Goal: Check status: Check status

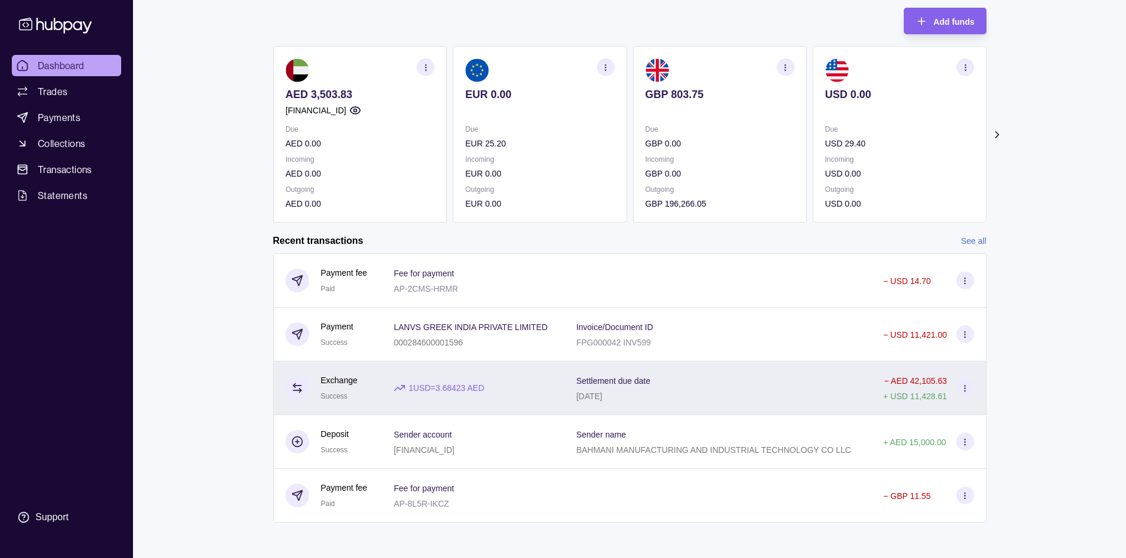
scroll to position [70, 0]
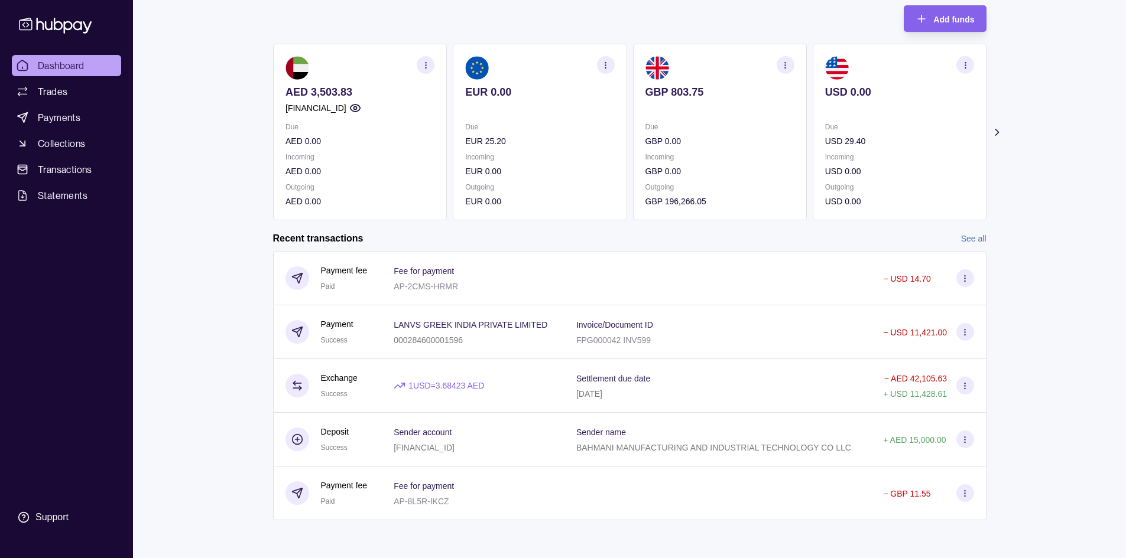
click at [983, 233] on link "See all" at bounding box center [973, 238] width 25 height 13
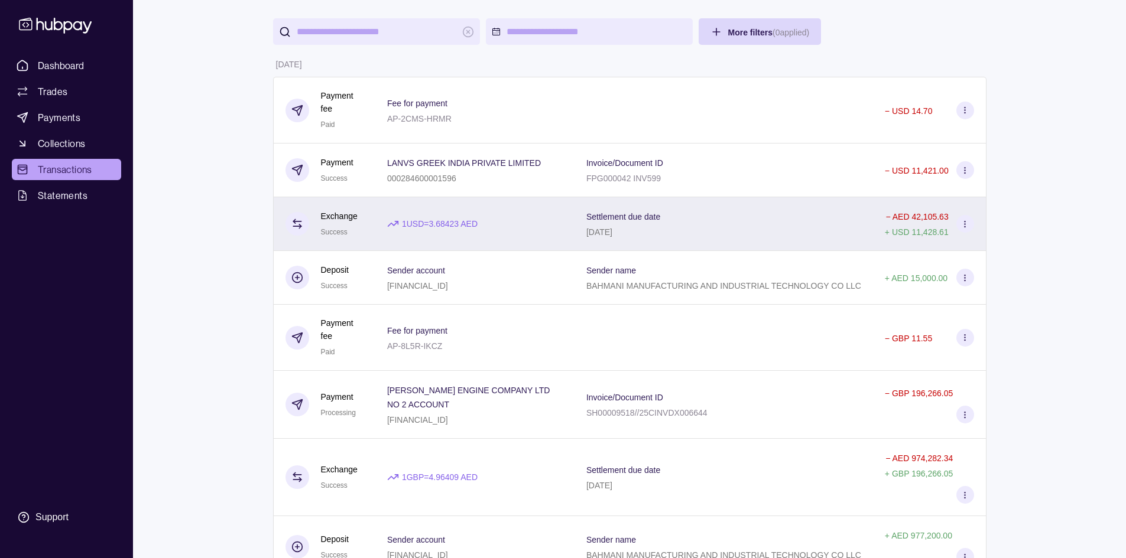
scroll to position [118, 0]
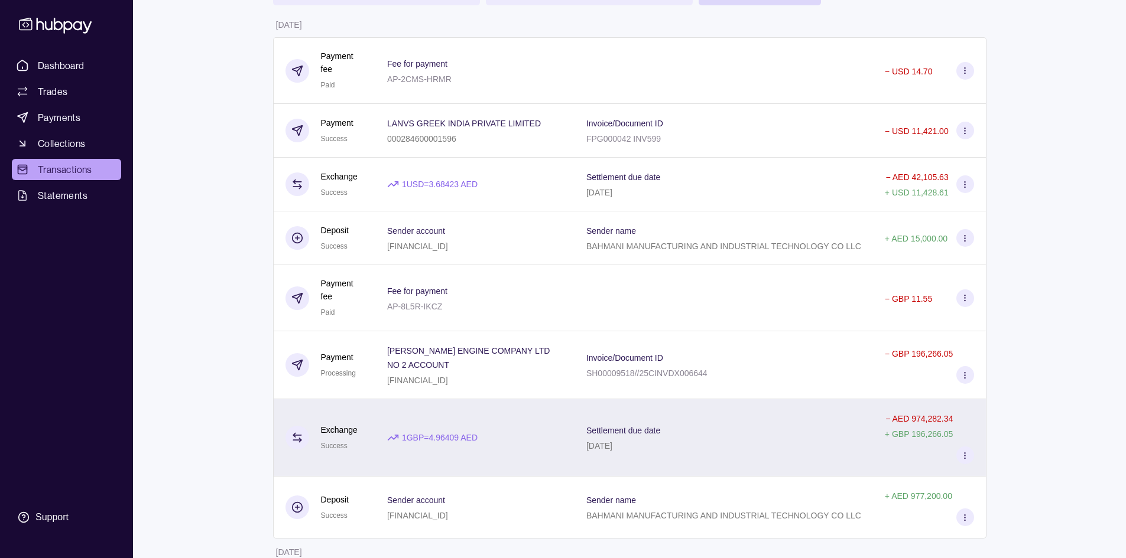
click at [755, 433] on div "Settlement due date [DATE]" at bounding box center [723, 438] width 275 height 30
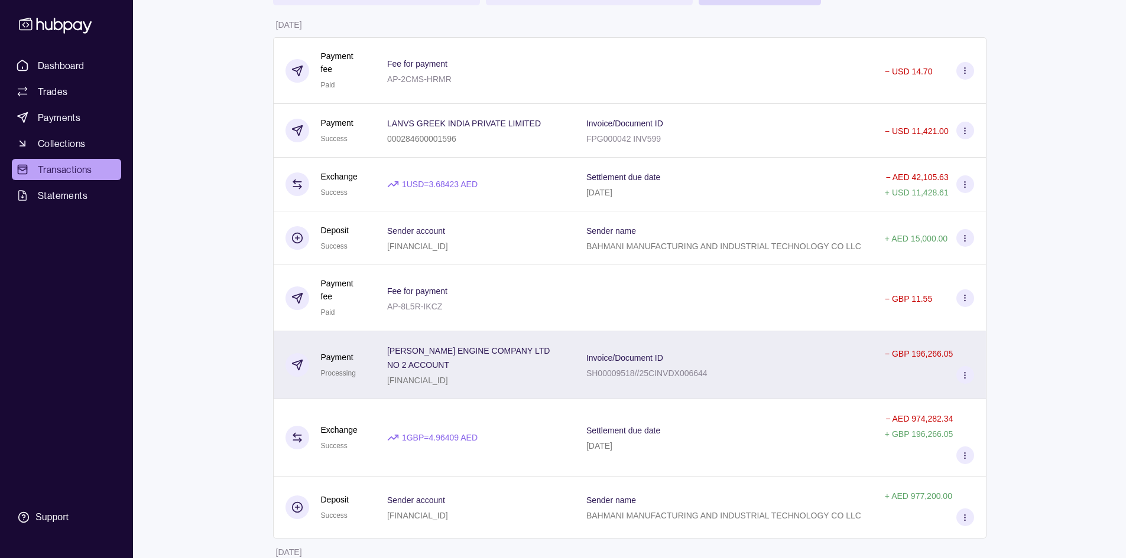
click at [781, 373] on div "Invoice/Document ID SH00009518//25CINVDX006644" at bounding box center [723, 365] width 275 height 30
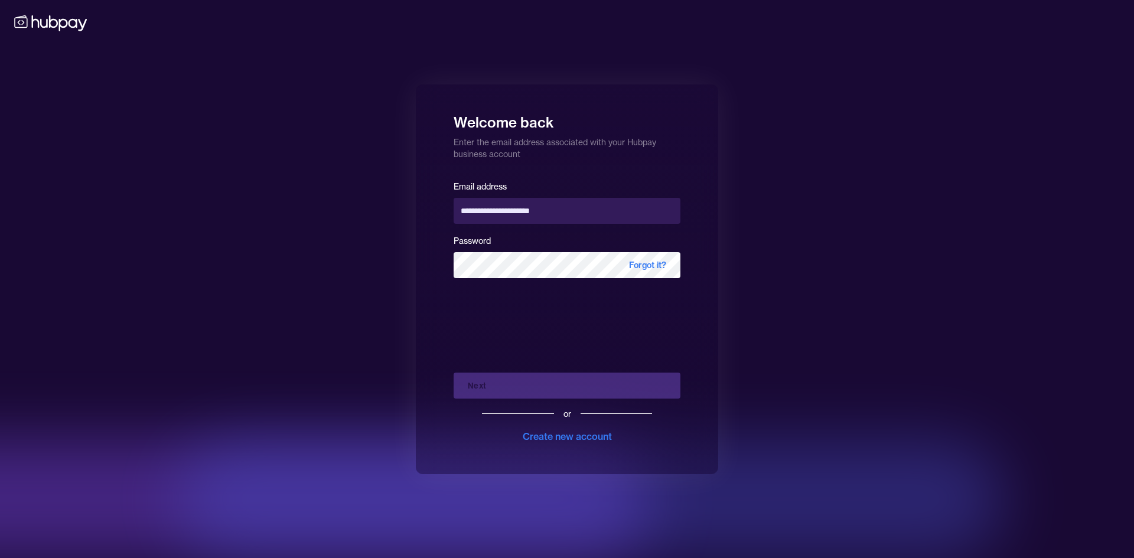
click at [499, 385] on div "Next or Create new account" at bounding box center [567, 403] width 227 height 80
click at [508, 390] on div "Next or Create new account" at bounding box center [567, 403] width 227 height 80
click at [542, 383] on button "Next" at bounding box center [567, 386] width 227 height 26
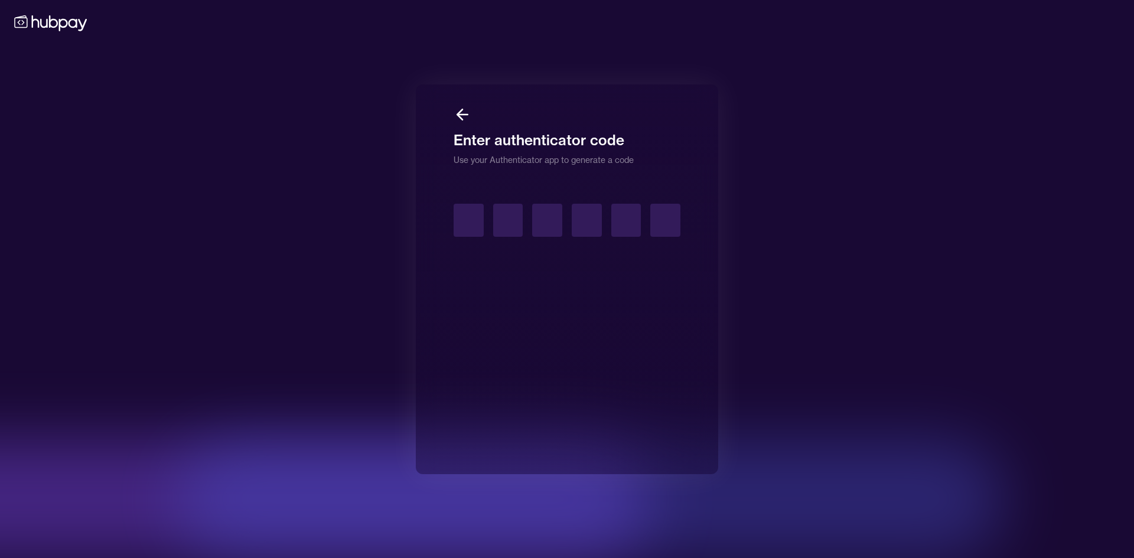
type input "*"
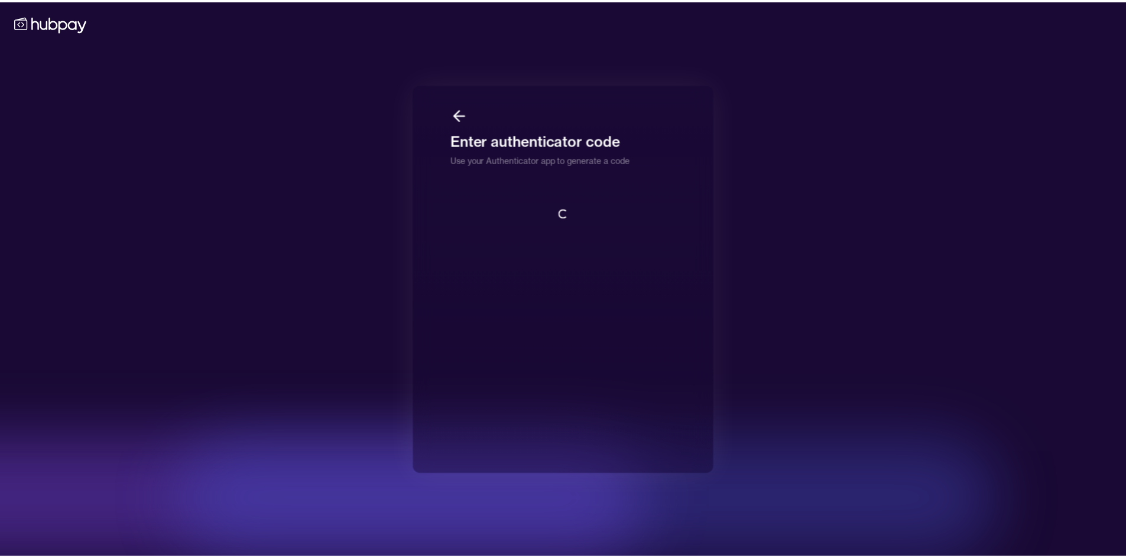
scroll to position [1, 0]
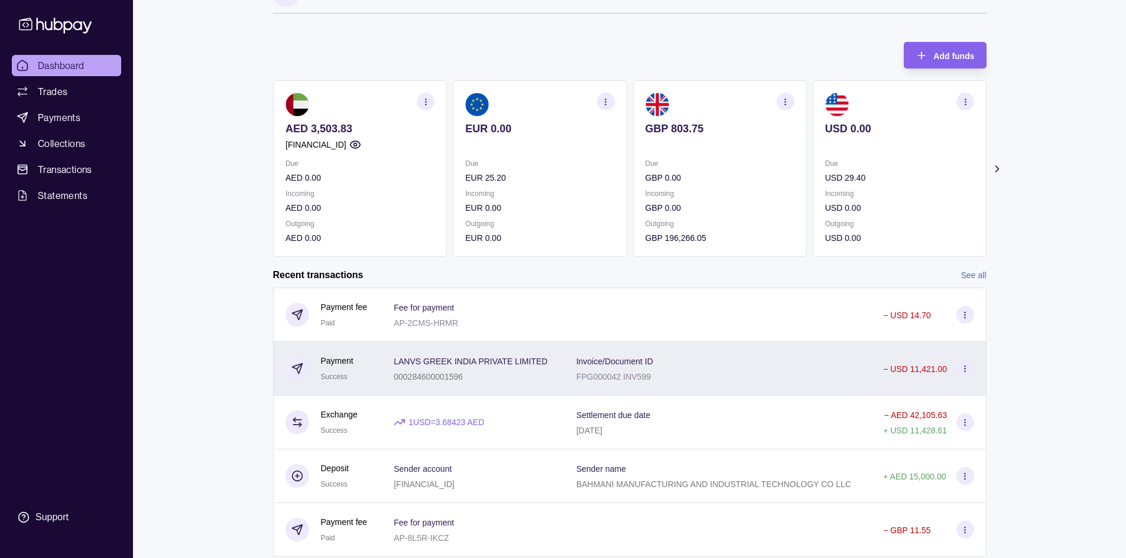
scroll to position [70, 0]
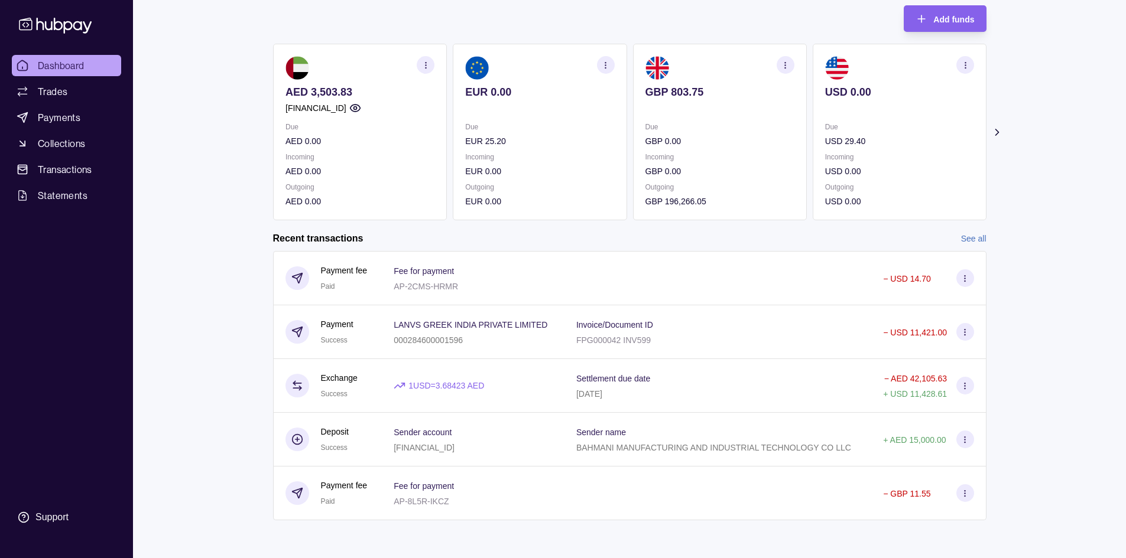
click at [977, 235] on link "See all" at bounding box center [973, 238] width 25 height 13
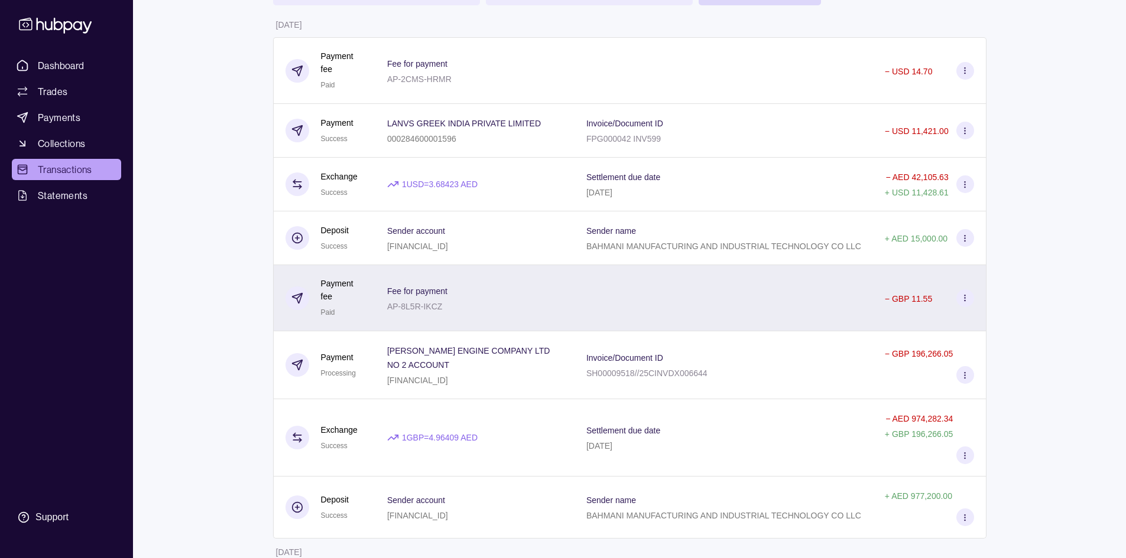
scroll to position [177, 0]
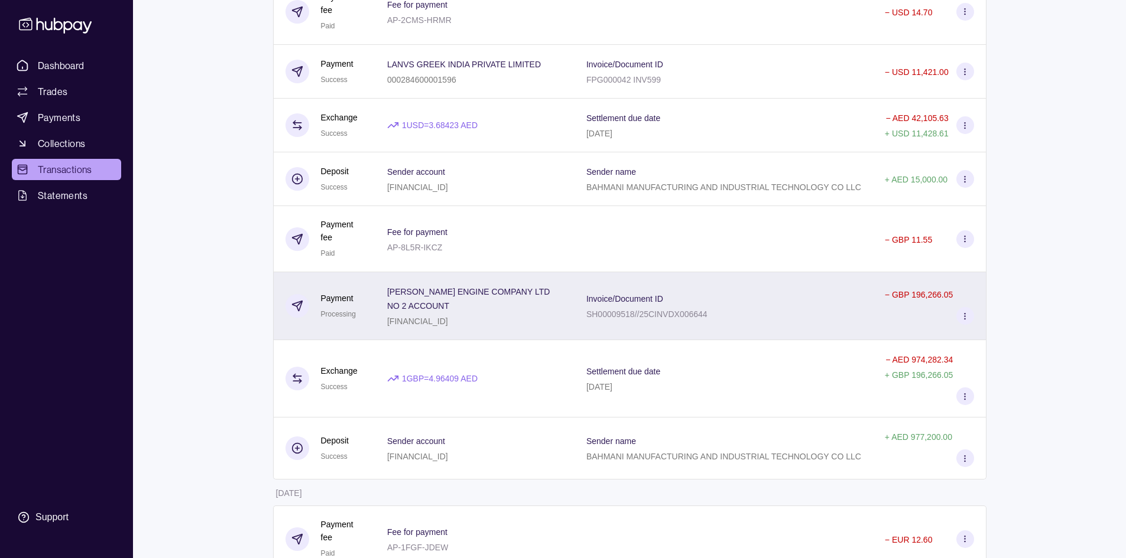
click at [714, 312] on div "Invoice/Document ID SH00009518//25CINVDX006644" at bounding box center [723, 306] width 275 height 30
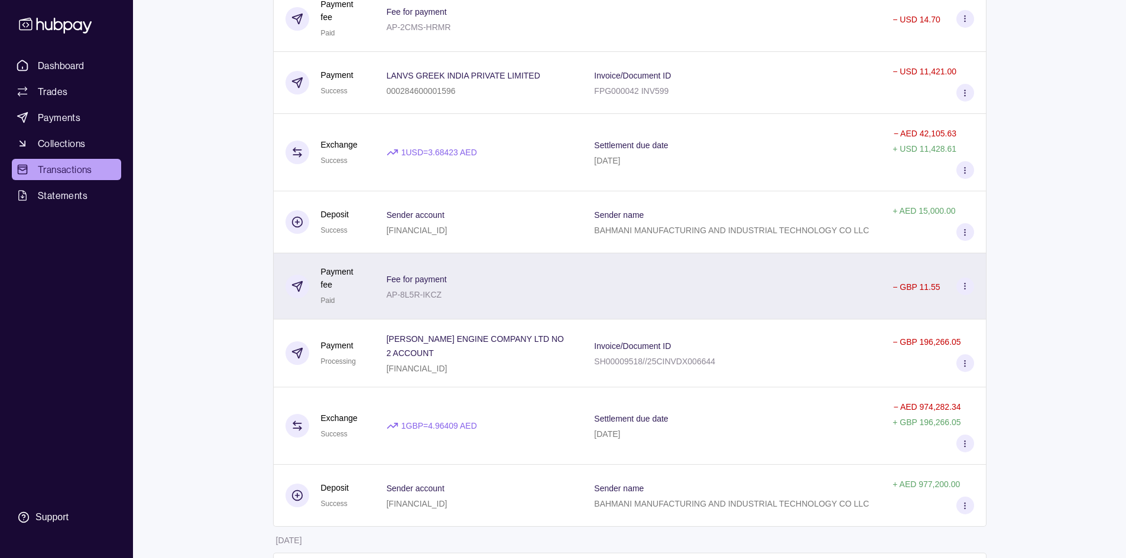
scroll to position [236, 0]
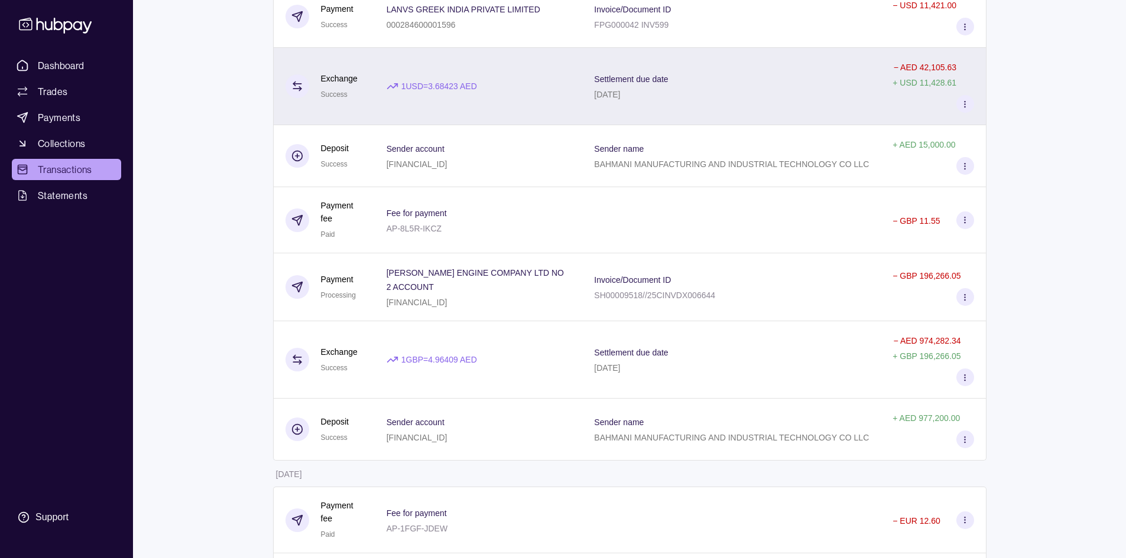
click at [679, 123] on div "Settlement due date [DATE]" at bounding box center [731, 86] width 298 height 77
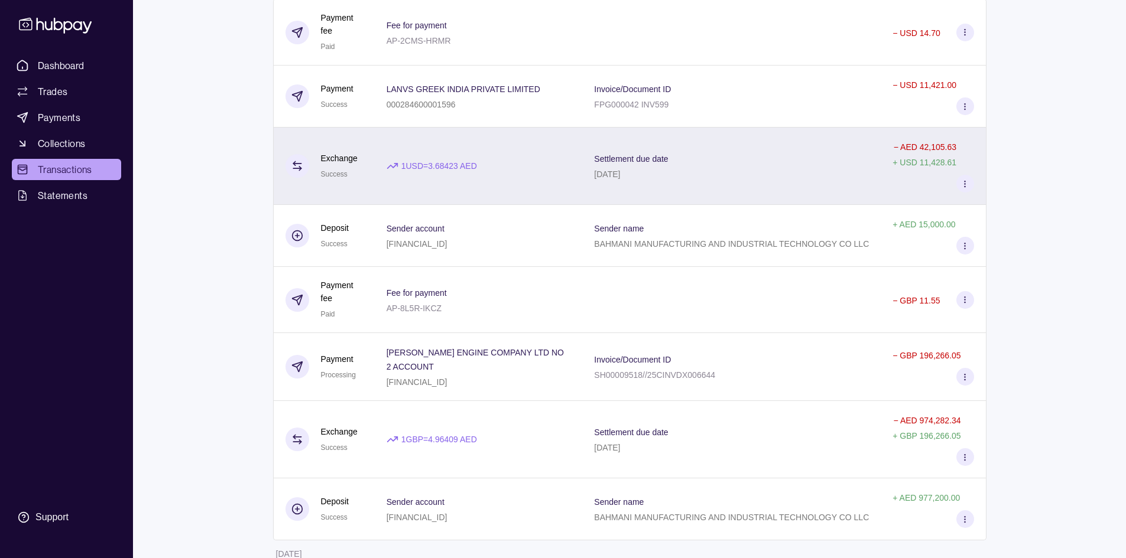
scroll to position [177, 0]
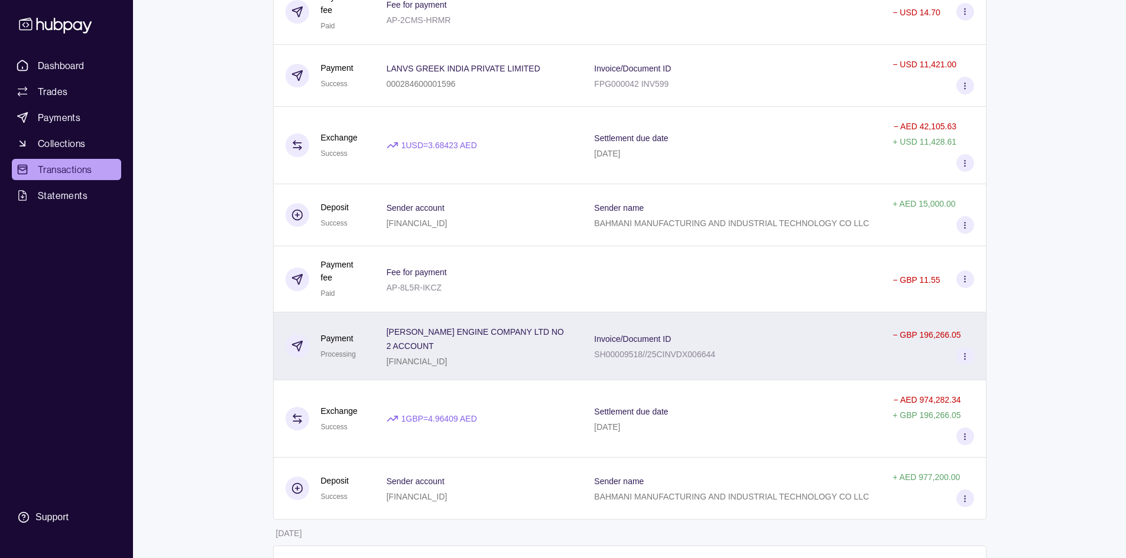
click at [681, 346] on div "Invoice/Document ID SH00009518//25CINVDX006644" at bounding box center [654, 346] width 121 height 30
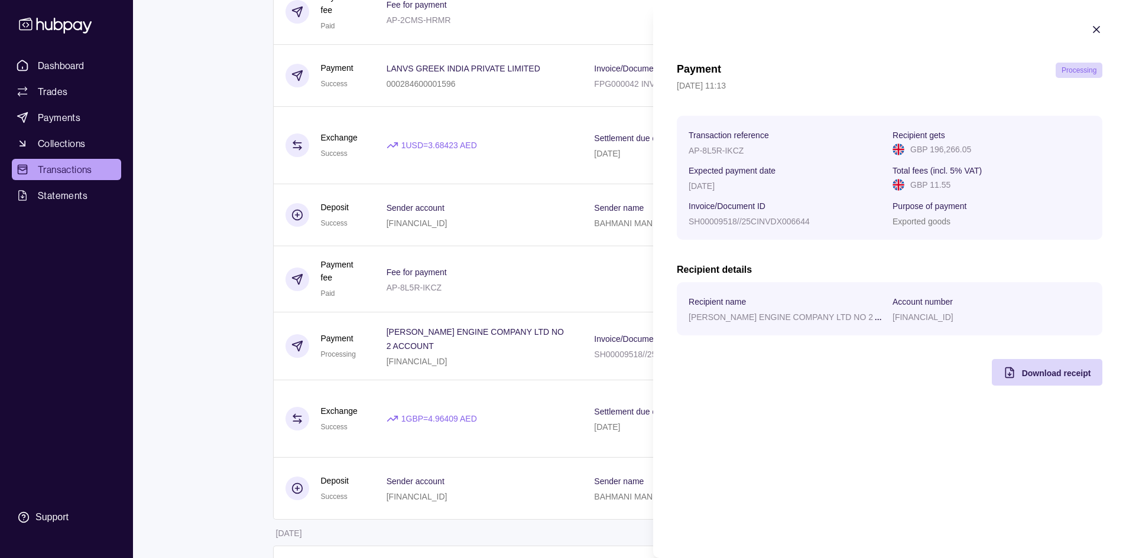
click at [1091, 66] on p "Processing" at bounding box center [1078, 70] width 35 height 13
click at [1100, 30] on icon "button" at bounding box center [1096, 30] width 12 height 12
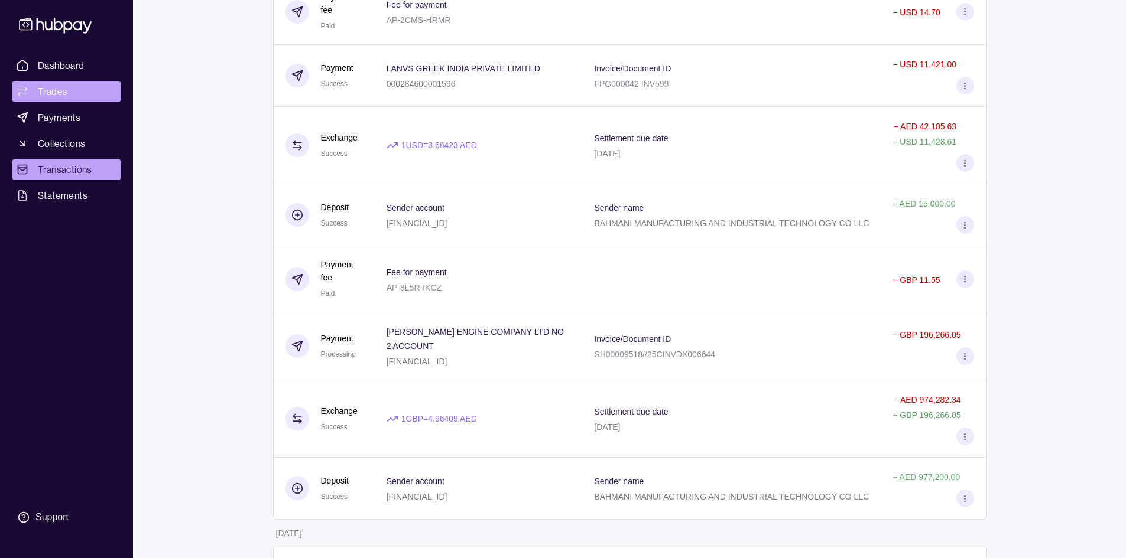
click at [68, 98] on link "Trades" at bounding box center [66, 91] width 109 height 21
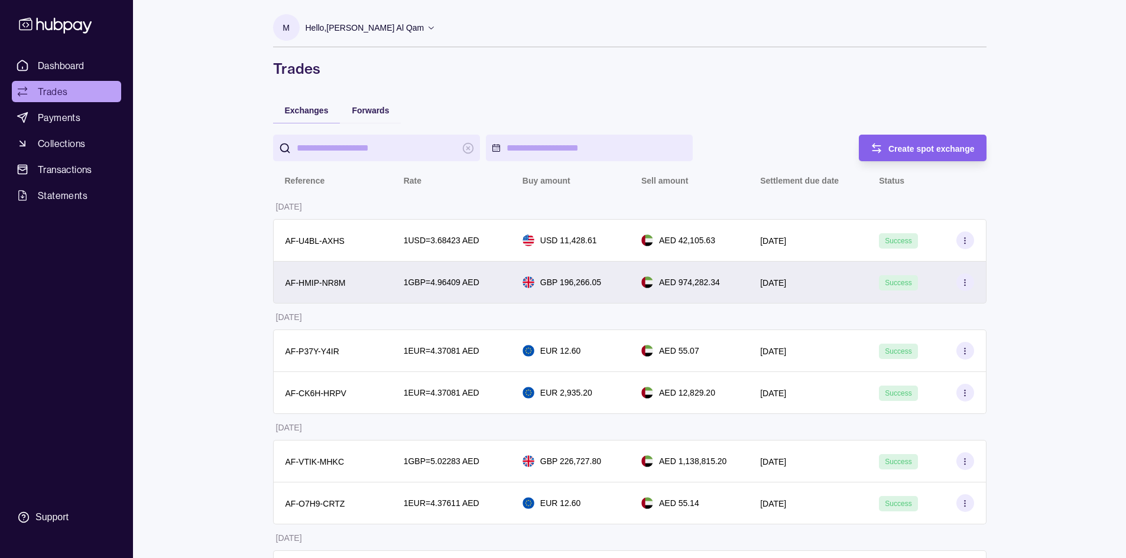
click at [615, 284] on div "GBP 196,266.05" at bounding box center [569, 282] width 95 height 13
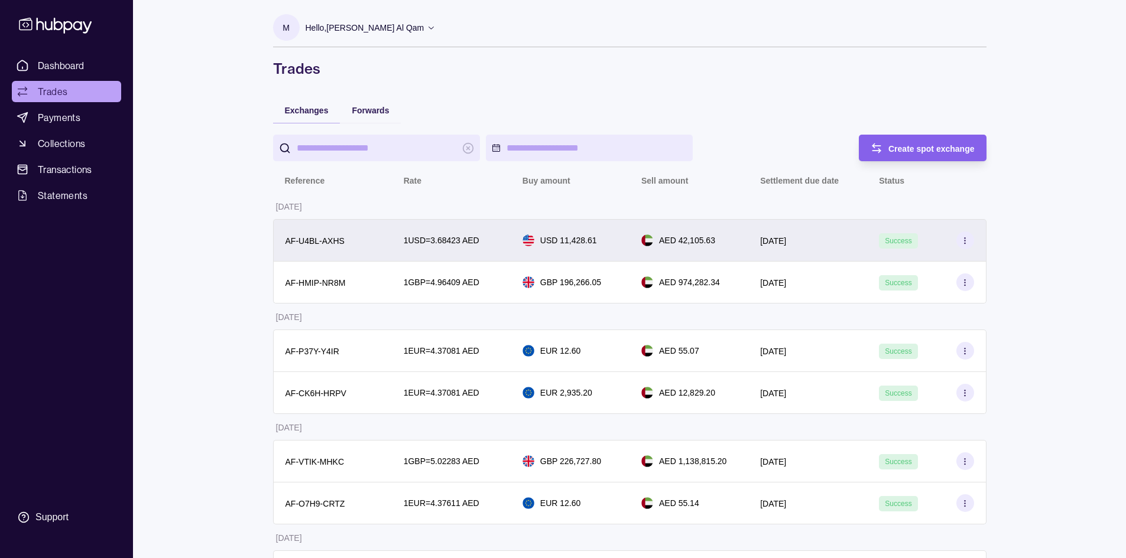
click at [464, 236] on p "1 USD = 3.68423 AED" at bounding box center [442, 240] width 76 height 13
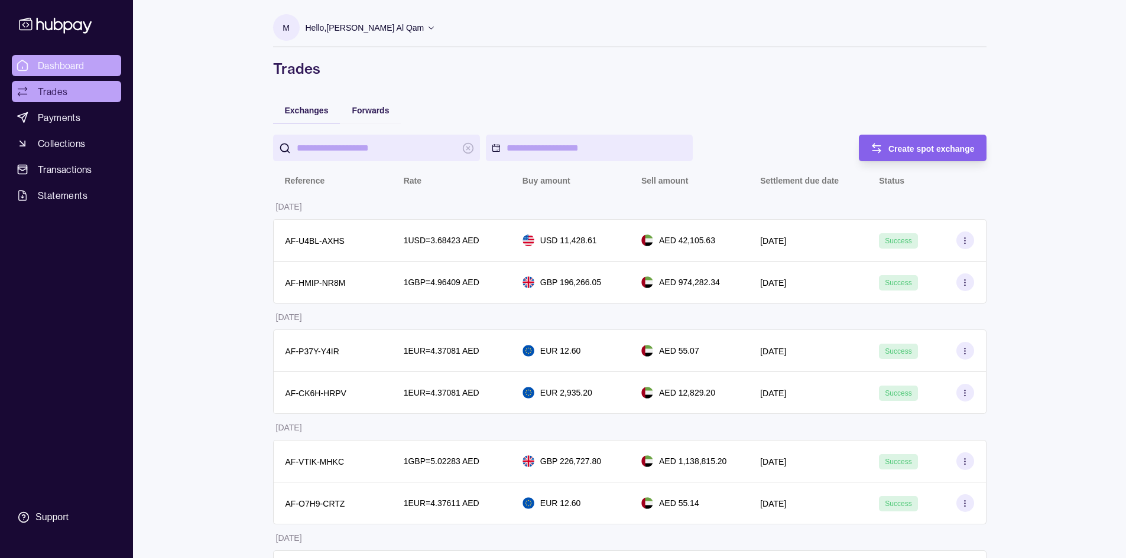
click at [34, 60] on link "Dashboard" at bounding box center [66, 65] width 109 height 21
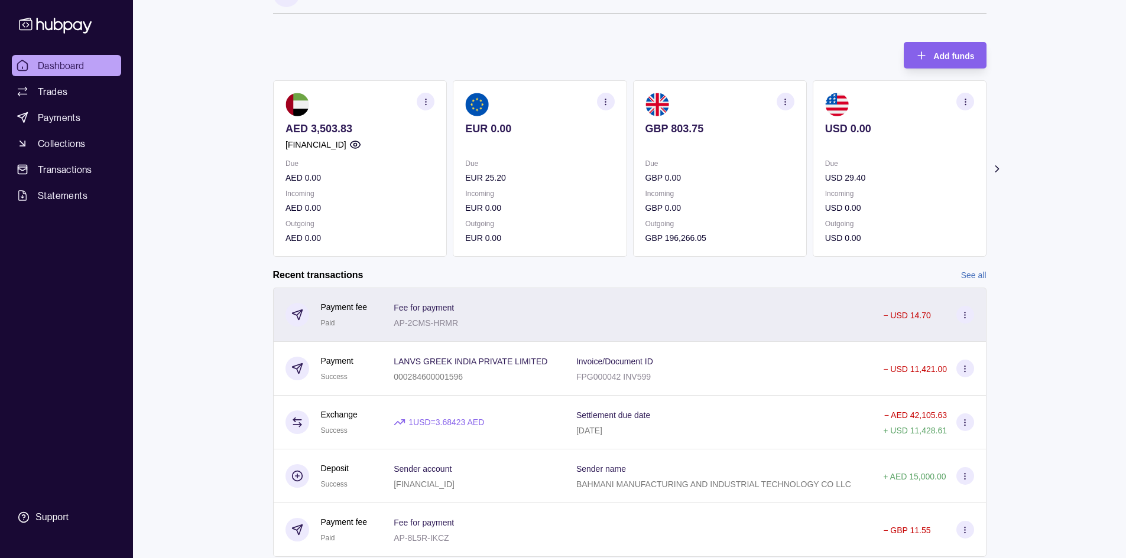
scroll to position [70, 0]
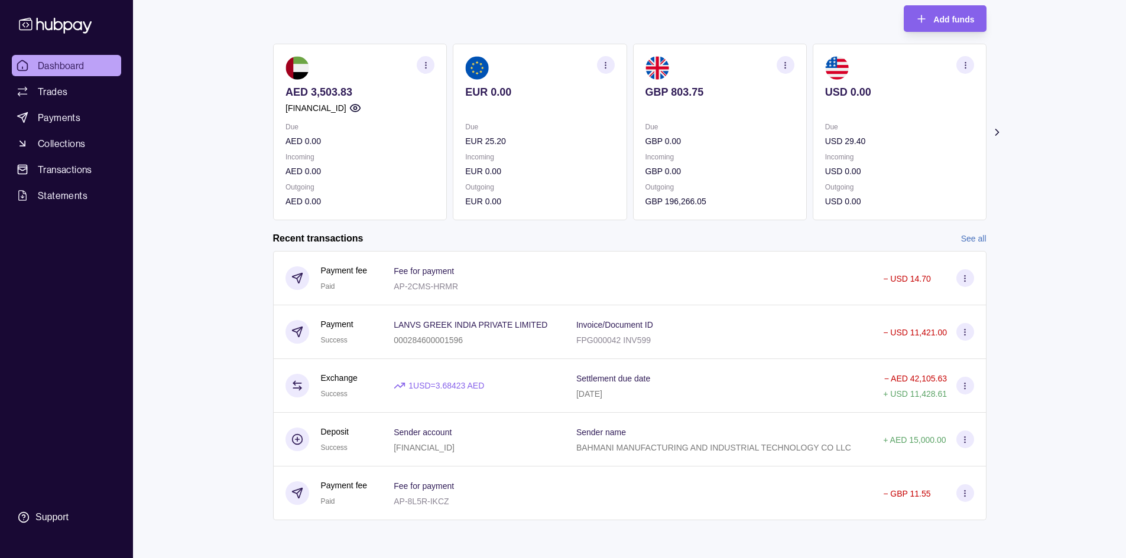
click at [964, 241] on link "See all" at bounding box center [973, 238] width 25 height 13
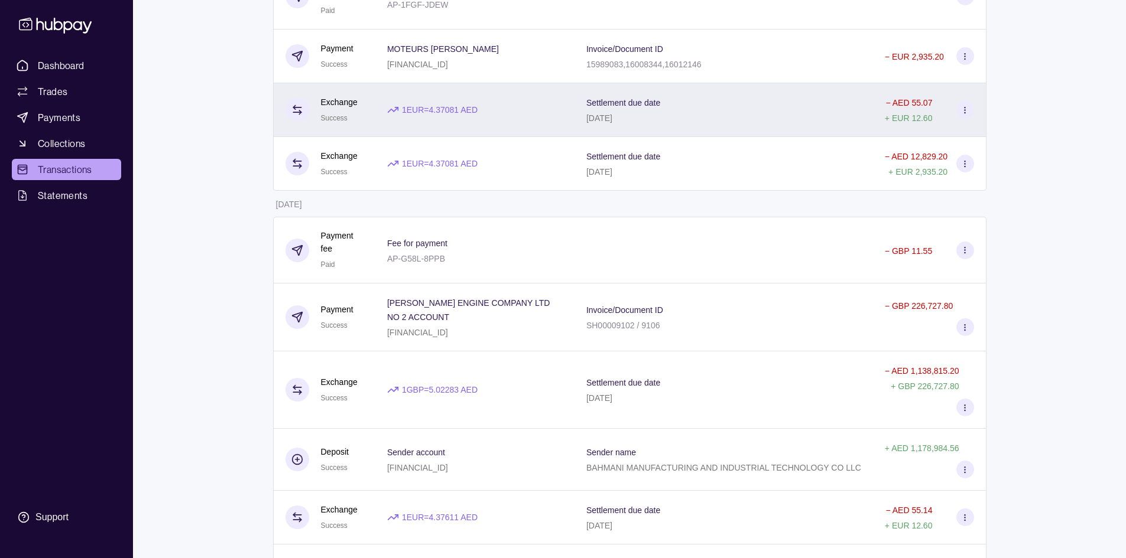
scroll to position [768, 0]
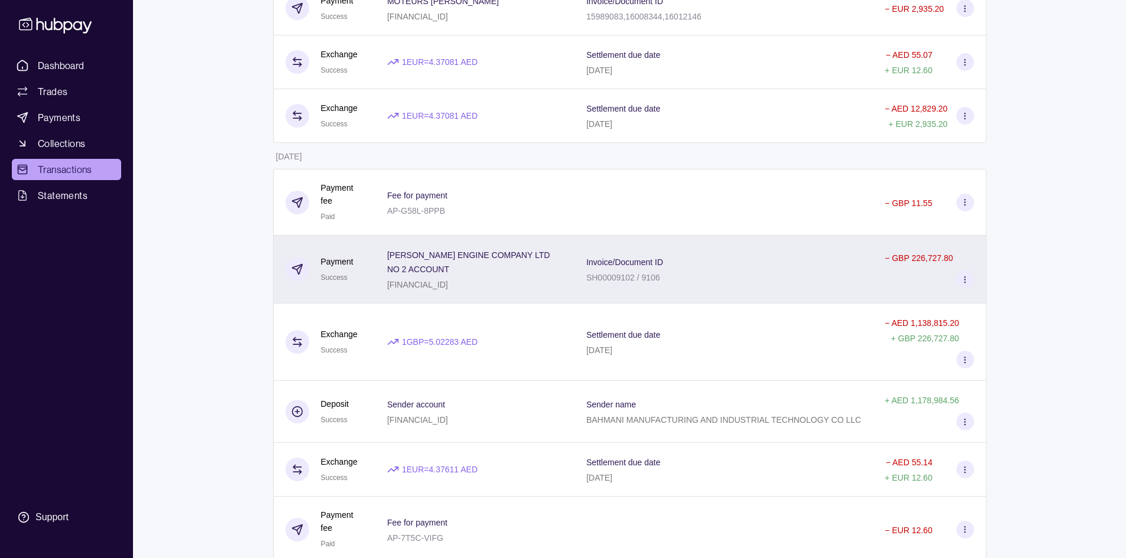
click at [749, 278] on div "Invoice/Document ID SH00009102 / 9106" at bounding box center [723, 270] width 275 height 30
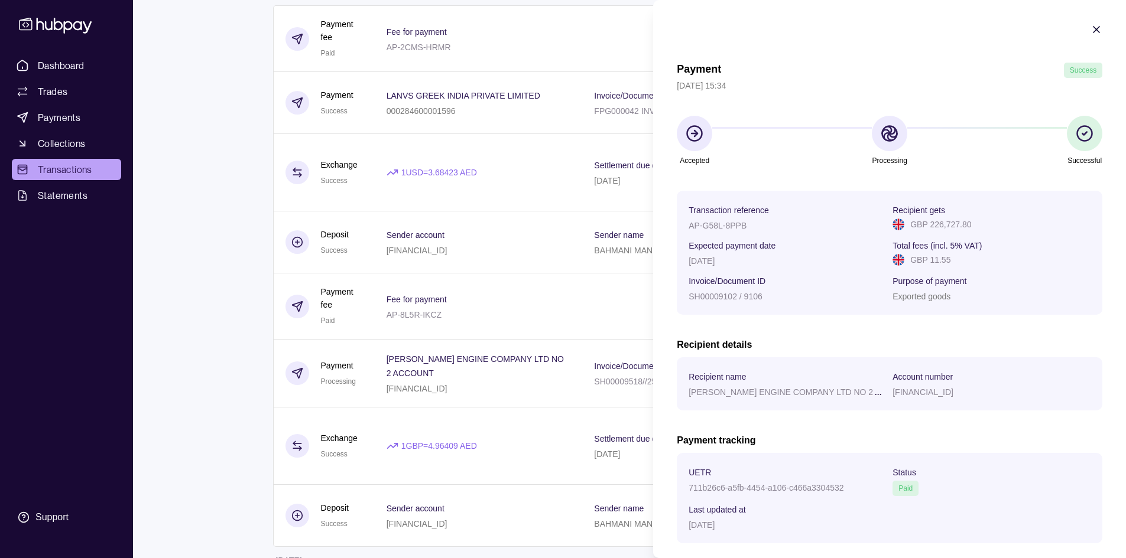
scroll to position [0, 0]
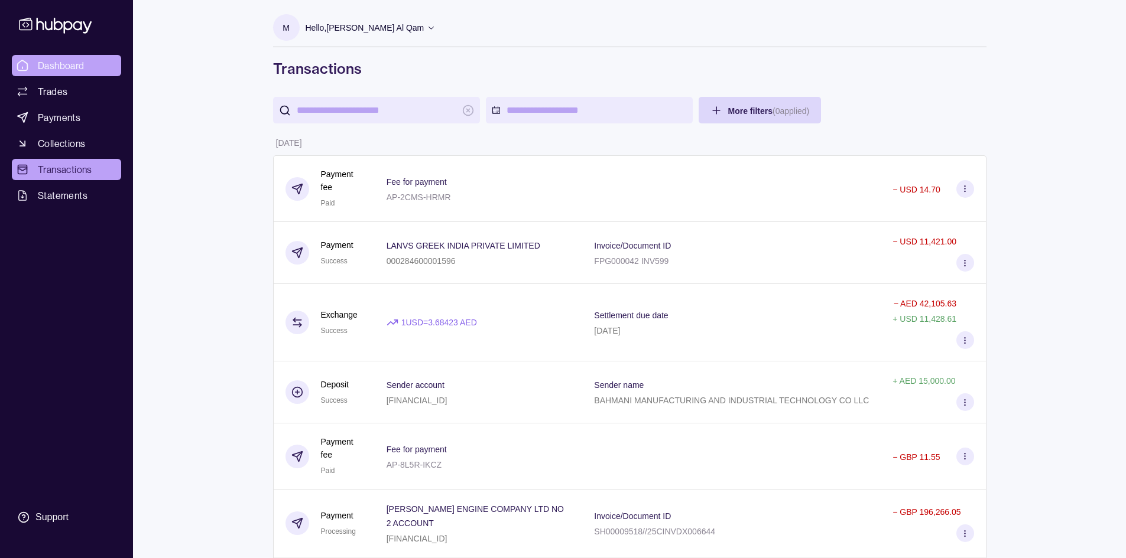
click at [86, 69] on link "Dashboard" at bounding box center [66, 65] width 109 height 21
